Goal: Task Accomplishment & Management: Use online tool/utility

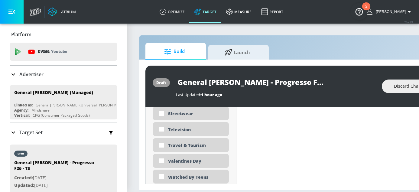
scroll to position [1785, 0]
click at [201, 127] on div "Television" at bounding box center [196, 130] width 56 height 6
checkbox input "true"
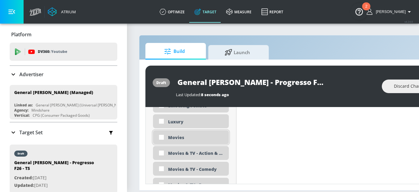
scroll to position [1140, 0]
click at [191, 133] on div "Movies" at bounding box center [191, 138] width 76 height 14
checkbox input "true"
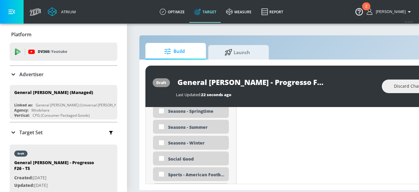
scroll to position [1534, 0]
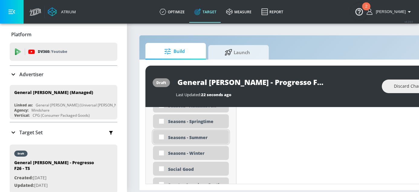
click at [207, 139] on div "Seasons - Summer" at bounding box center [196, 138] width 56 height 6
checkbox input "true"
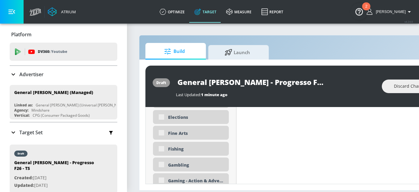
scroll to position [703, 0]
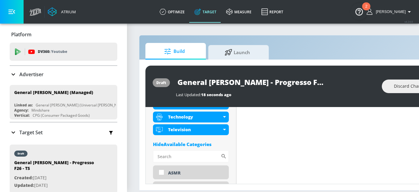
click at [200, 142] on div "Hide Available Categories" at bounding box center [191, 144] width 76 height 6
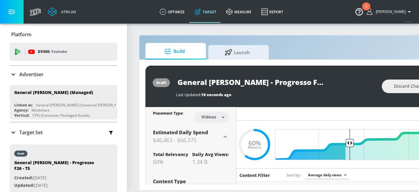
scroll to position [0, 95]
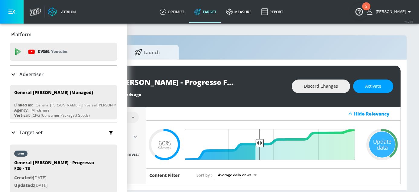
click at [379, 141] on div "Update data" at bounding box center [383, 145] width 26 height 26
click at [173, 87] on input "General [PERSON_NAME] - Progresso F26 - TS" at bounding box center [161, 82] width 151 height 14
click at [174, 83] on input "General [PERSON_NAME] - Progresso F26 - TS" at bounding box center [161, 82] width 151 height 14
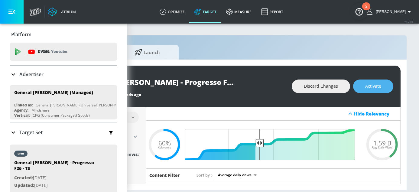
click at [384, 84] on button "Activate" at bounding box center [373, 87] width 40 height 14
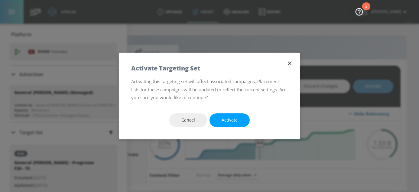
scroll to position [0, 90]
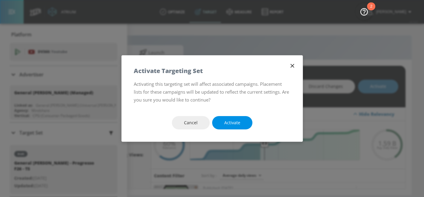
click at [233, 121] on span "Activate" at bounding box center [232, 123] width 16 height 8
